Goal: Task Accomplishment & Management: Use online tool/utility

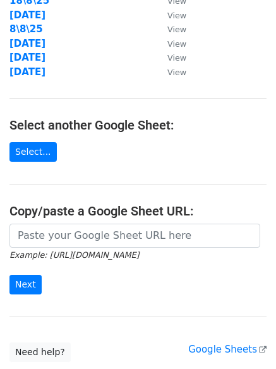
scroll to position [211, 0]
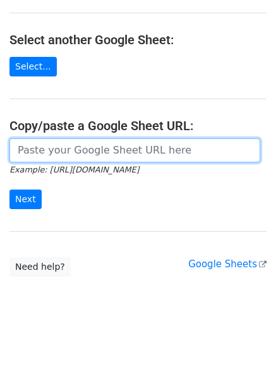
drag, startPoint x: 77, startPoint y: 151, endPoint x: 42, endPoint y: 175, distance: 42.8
click at [77, 151] on input "url" at bounding box center [134, 151] width 251 height 24
paste input "[URL][DOMAIN_NAME]"
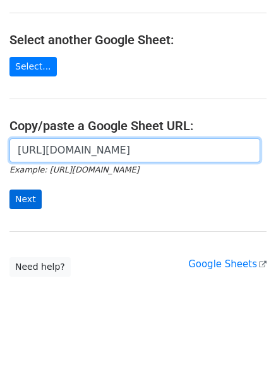
scroll to position [0, 279]
type input "https://docs.google.com/spreadsheets/d/14b9XoNlyDqYBiggaAA74BB_kwqvgdS8eF2uTQLz…"
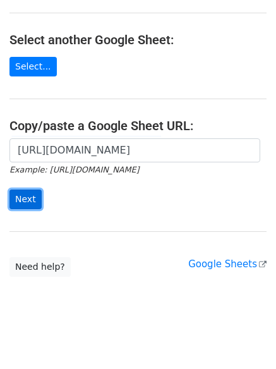
click at [16, 193] on input "Next" at bounding box center [25, 200] width 32 height 20
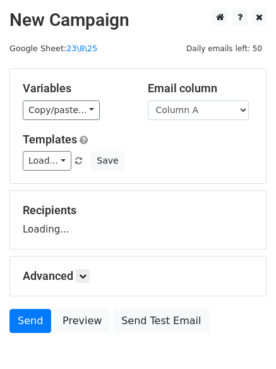
click at [61, 98] on div "Variables Copy/paste... {{Column A}} {{Column B}}" at bounding box center [75, 101] width 125 height 39
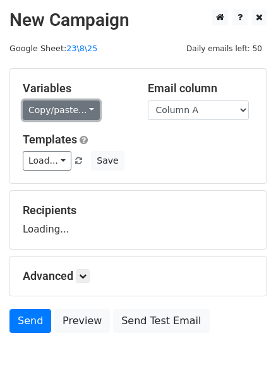
click at [56, 111] on link "Copy/paste..." at bounding box center [61, 111] width 77 height 20
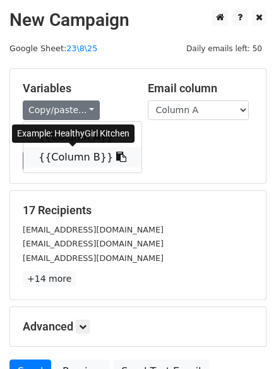
click at [73, 155] on link "{{Column B}}" at bounding box center [82, 157] width 118 height 20
